Goal: Find specific page/section: Find specific page/section

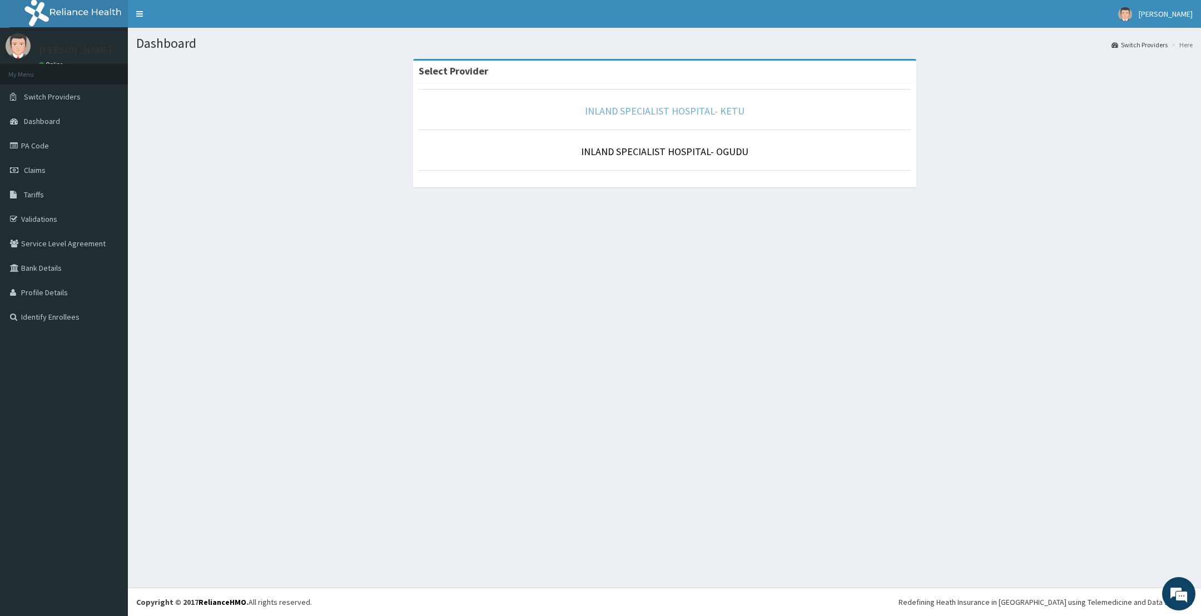
click at [642, 110] on link "INLAND SPECIALIST HOSPITAL- KETU" at bounding box center [665, 111] width 160 height 13
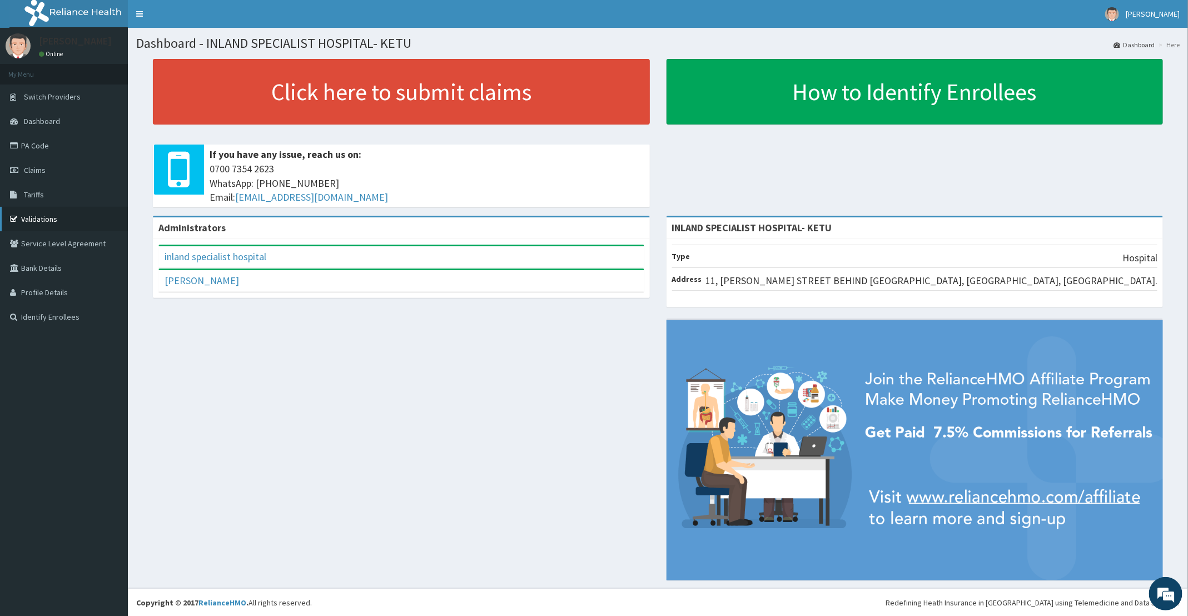
click at [36, 217] on link "Validations" at bounding box center [64, 219] width 128 height 24
